Goal: Task Accomplishment & Management: Use online tool/utility

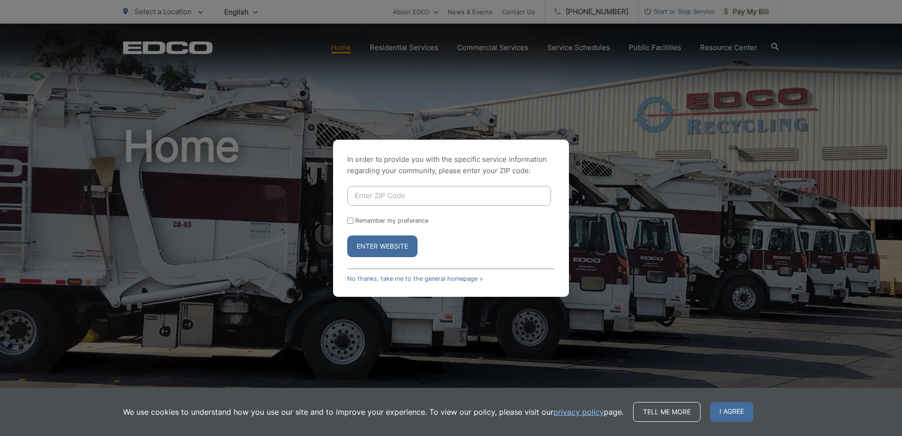
click at [371, 195] on input "Enter ZIP Code" at bounding box center [449, 196] width 204 height 20
type input "92128"
click at [377, 251] on button "Enter Website" at bounding box center [382, 246] width 70 height 22
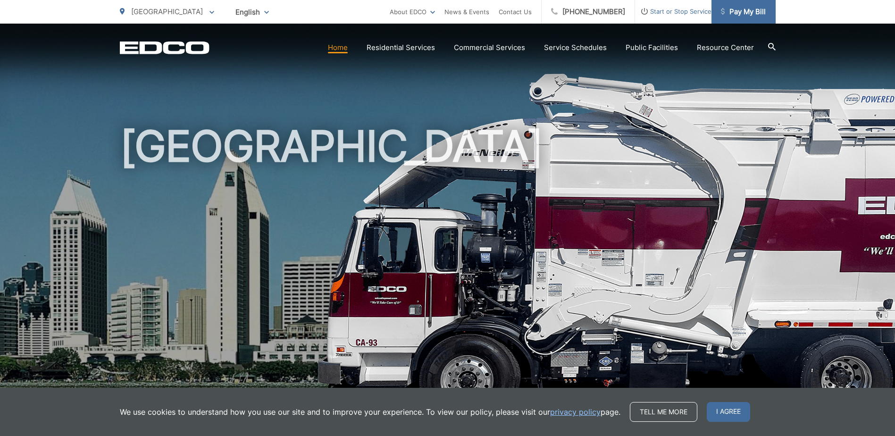
click at [742, 7] on span "Pay My Bill" at bounding box center [743, 11] width 45 height 11
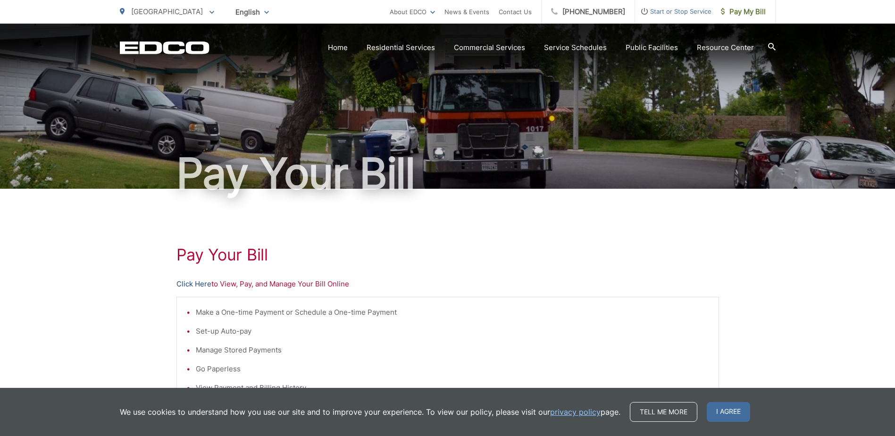
click at [192, 285] on link "Click Here" at bounding box center [193, 283] width 35 height 11
